Goal: Task Accomplishment & Management: Manage account settings

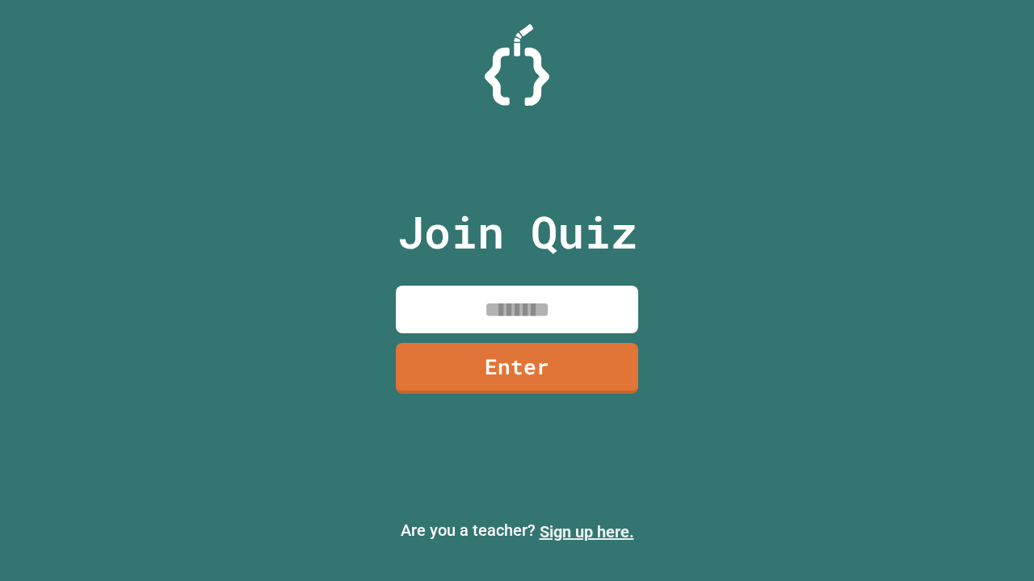
click at [586, 532] on link "Sign up here." at bounding box center [586, 531] width 94 height 19
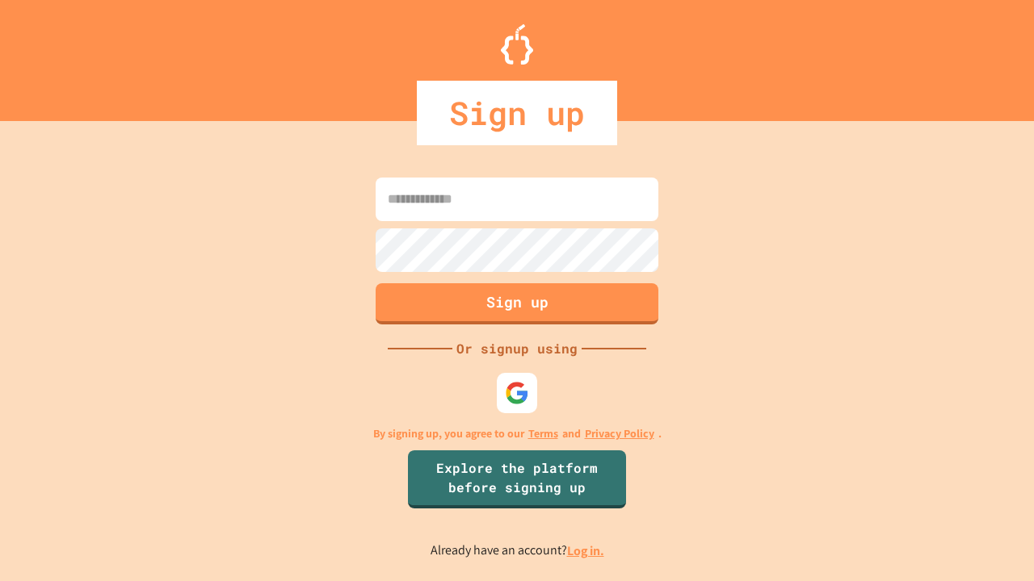
click at [586, 551] on link "Log in." at bounding box center [585, 551] width 37 height 17
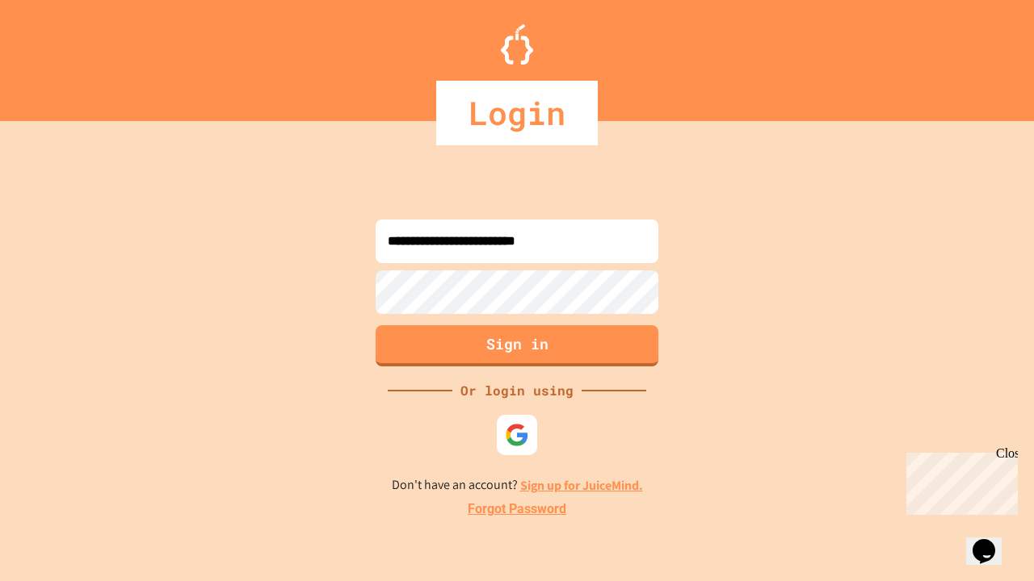
type input "**********"
